Goal: Task Accomplishment & Management: Manage account settings

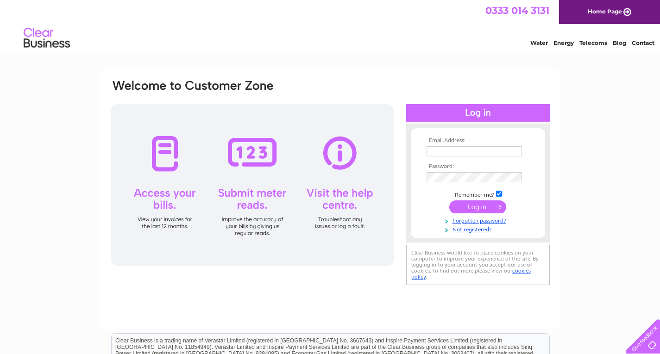
type input "info@thecentrewestcumbria.com"
click at [480, 202] on input "submit" at bounding box center [477, 207] width 57 height 13
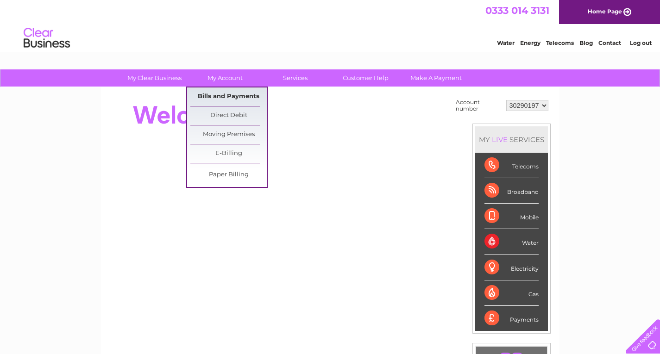
click at [218, 93] on link "Bills and Payments" at bounding box center [228, 97] width 76 height 19
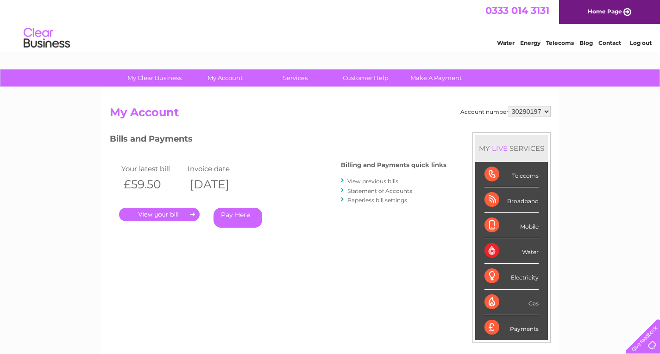
click at [159, 214] on link "." at bounding box center [159, 214] width 81 height 13
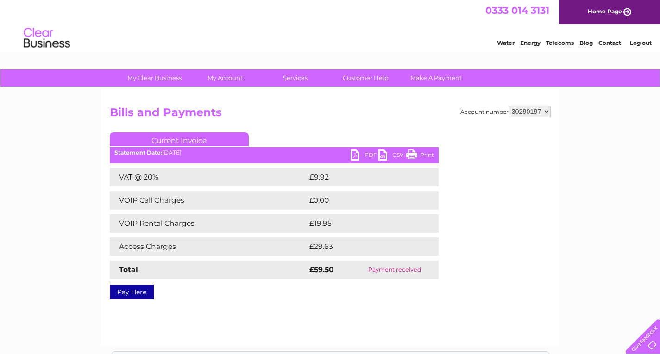
click at [369, 151] on link "PDF" at bounding box center [365, 156] width 28 height 13
